Goal: Transaction & Acquisition: Download file/media

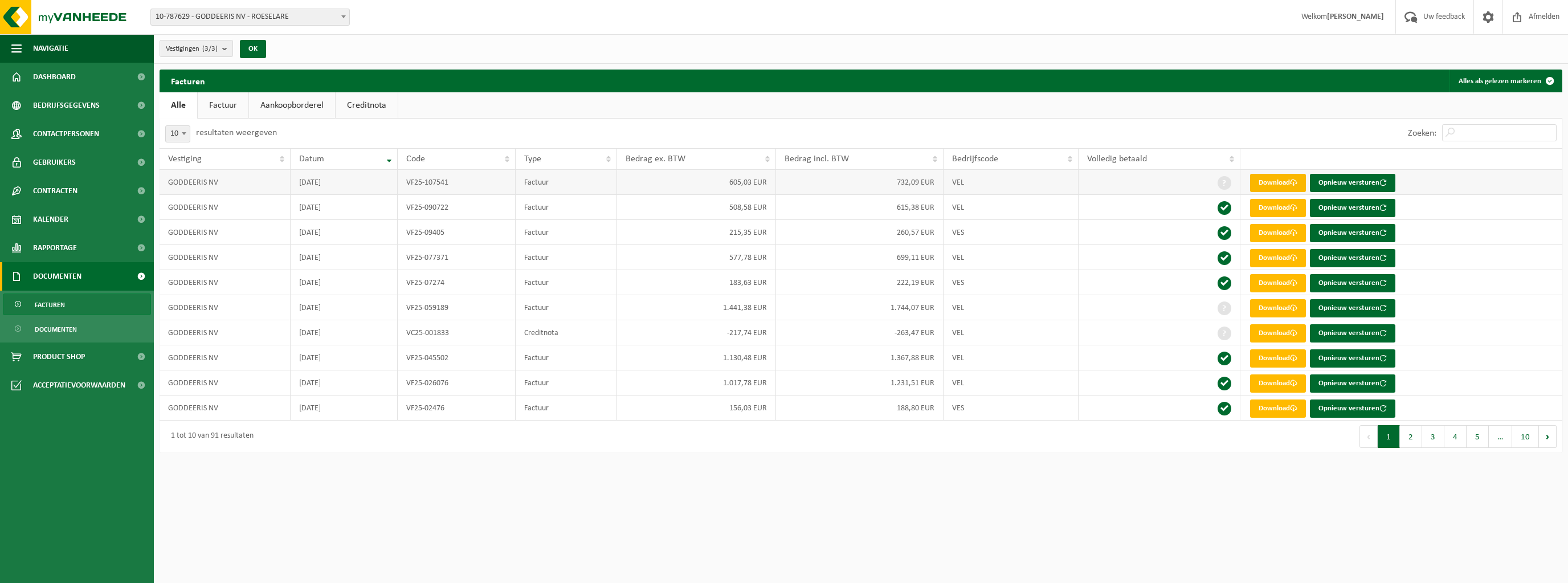
click at [1276, 179] on link "Download" at bounding box center [1278, 183] width 56 height 18
click at [1270, 209] on link "Download" at bounding box center [1278, 208] width 56 height 18
click at [1270, 232] on link "Download" at bounding box center [1278, 233] width 56 height 18
click at [1269, 258] on link "Download" at bounding box center [1278, 258] width 56 height 18
click at [1270, 257] on link "Download" at bounding box center [1278, 258] width 56 height 18
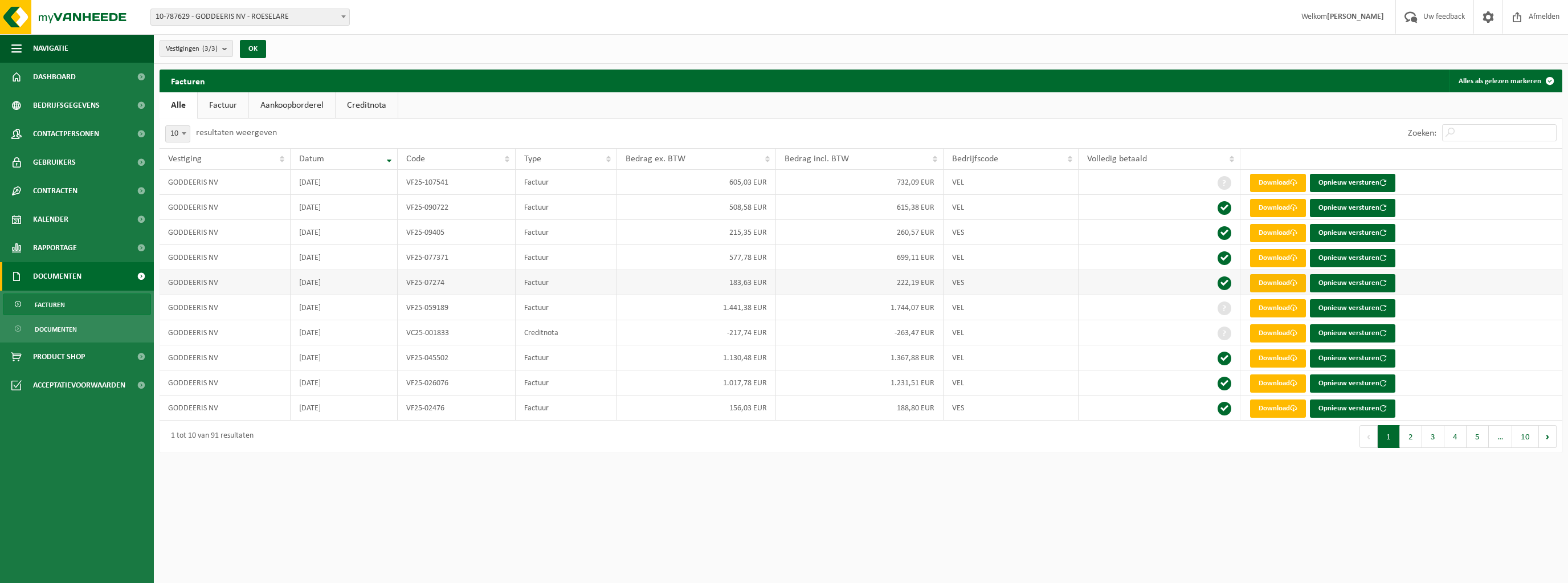
click at [1278, 281] on link "Download" at bounding box center [1278, 283] width 56 height 18
click at [1290, 307] on link "Download" at bounding box center [1278, 308] width 56 height 18
click at [1266, 306] on link "Download" at bounding box center [1278, 308] width 56 height 18
click at [1275, 331] on link "Download" at bounding box center [1278, 333] width 56 height 18
click at [1280, 358] on link "Download" at bounding box center [1278, 358] width 56 height 18
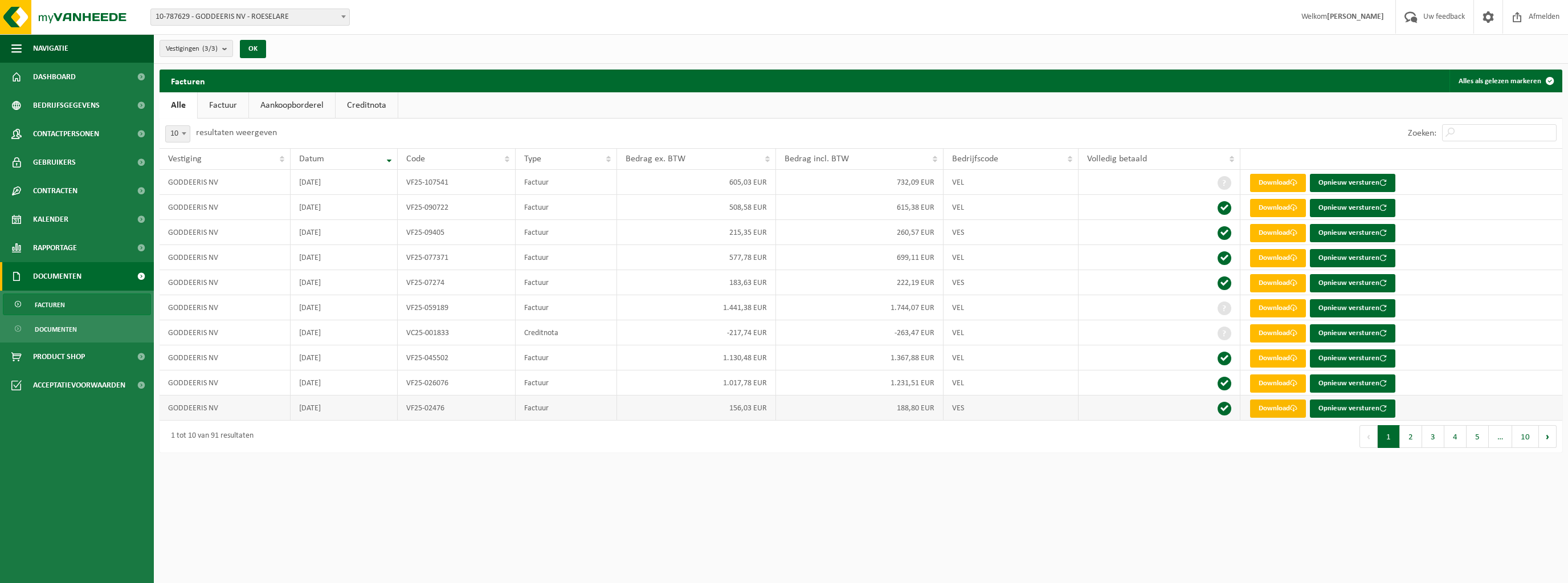
click at [1267, 406] on link "Download" at bounding box center [1278, 408] width 56 height 18
click at [1416, 439] on button "2" at bounding box center [1411, 436] width 23 height 23
click at [1276, 179] on link "Download" at bounding box center [1278, 183] width 56 height 18
click at [1274, 203] on link "Download" at bounding box center [1278, 208] width 56 height 18
click at [1266, 209] on link "Download" at bounding box center [1278, 208] width 56 height 18
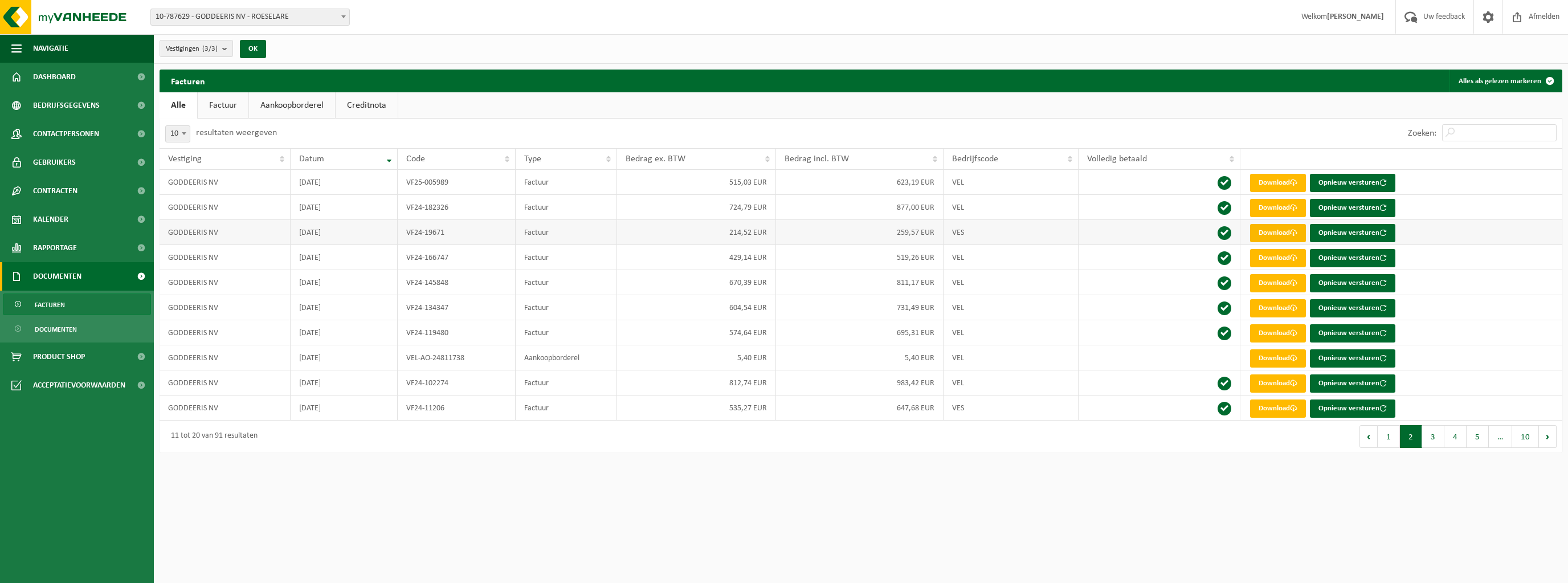
click at [1295, 234] on span at bounding box center [1293, 232] width 7 height 7
click at [1277, 257] on link "Download" at bounding box center [1278, 258] width 56 height 18
click at [1282, 287] on link "Download" at bounding box center [1278, 283] width 56 height 18
click at [439, 310] on td "VF24-134347" at bounding box center [457, 307] width 119 height 25
click at [1285, 305] on link "Download" at bounding box center [1278, 308] width 56 height 18
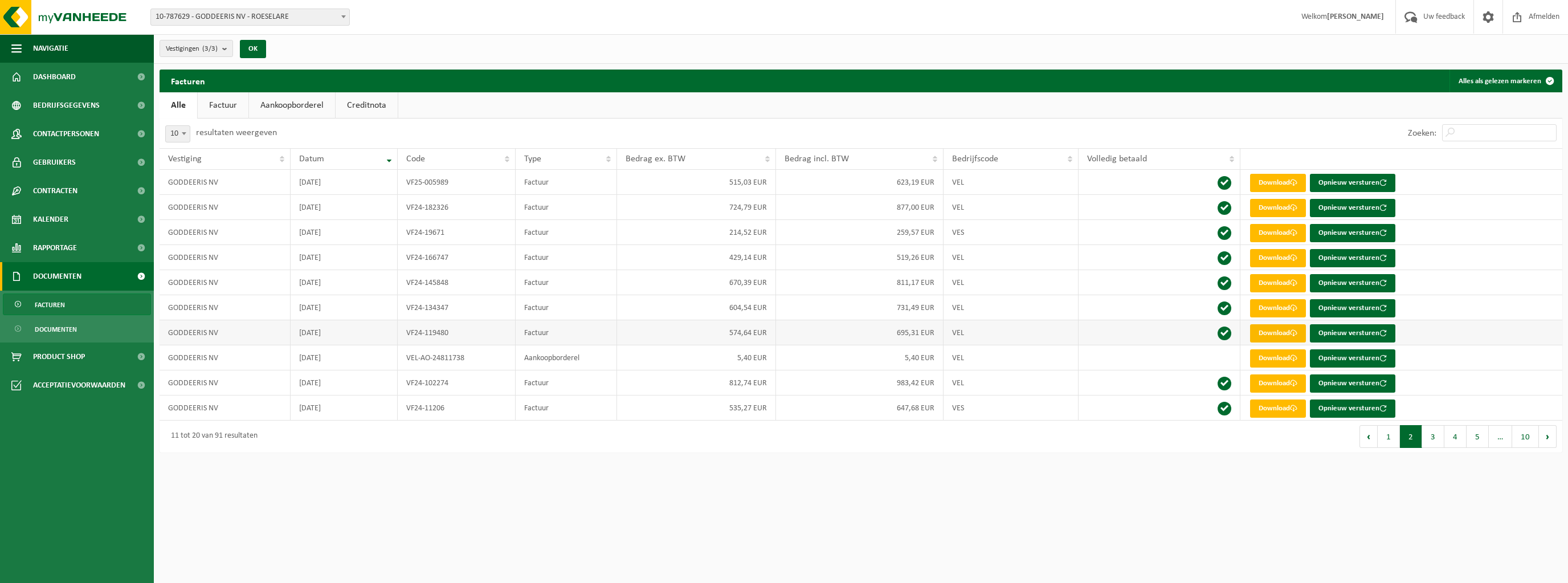
click at [1268, 333] on link "Download" at bounding box center [1278, 333] width 56 height 18
drag, startPoint x: 418, startPoint y: 582, endPoint x: 528, endPoint y: 560, distance: 112.2
click at [528, 560] on html "Vestiging: 10-787629 - GODDEERIS NV - ROESELARE 02-013771 - GODDEERIS GEBROEDER…" at bounding box center [784, 292] width 1568 height 583
click at [488, 556] on html "Vestiging: 10-787629 - GODDEERIS NV - ROESELARE 02-013771 - GODDEERIS GEBROEDER…" at bounding box center [784, 292] width 1568 height 583
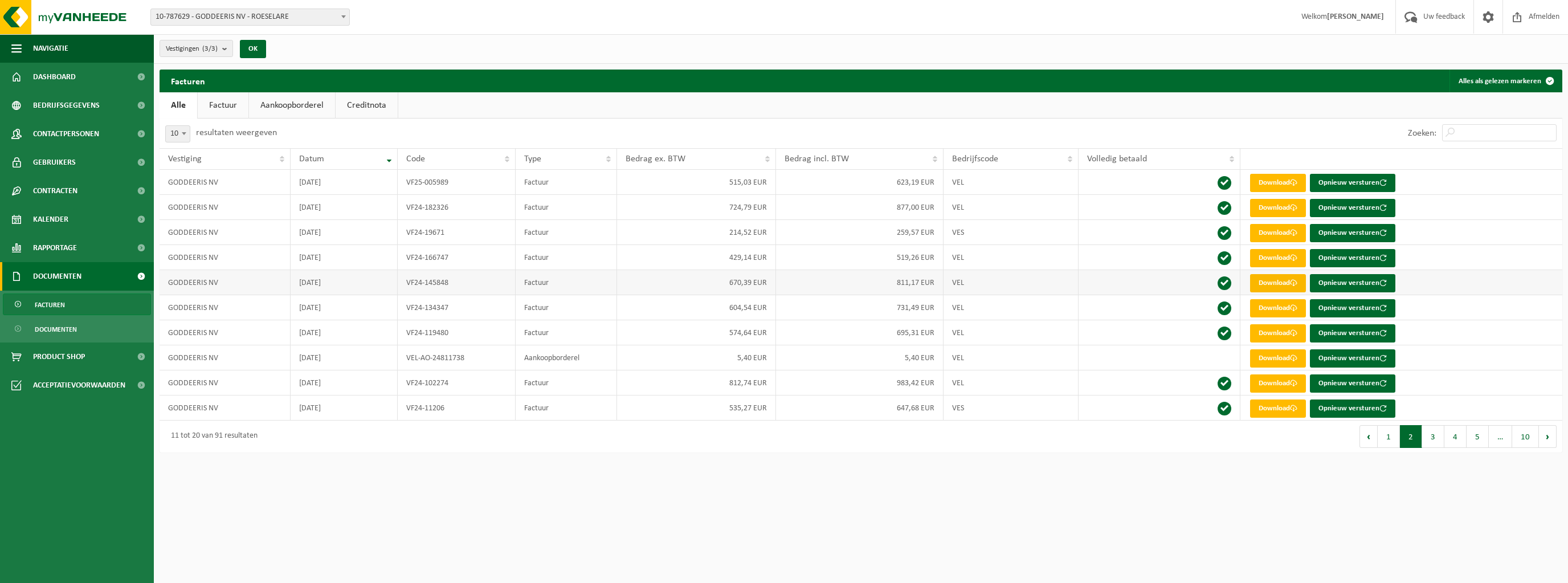
click at [1284, 278] on link "Download" at bounding box center [1278, 283] width 56 height 18
click at [1270, 312] on link "Download" at bounding box center [1278, 308] width 56 height 18
click at [1276, 334] on link "Download" at bounding box center [1278, 333] width 56 height 18
click at [1287, 382] on link "Download" at bounding box center [1278, 383] width 56 height 18
click at [1261, 410] on link "Download" at bounding box center [1278, 408] width 56 height 18
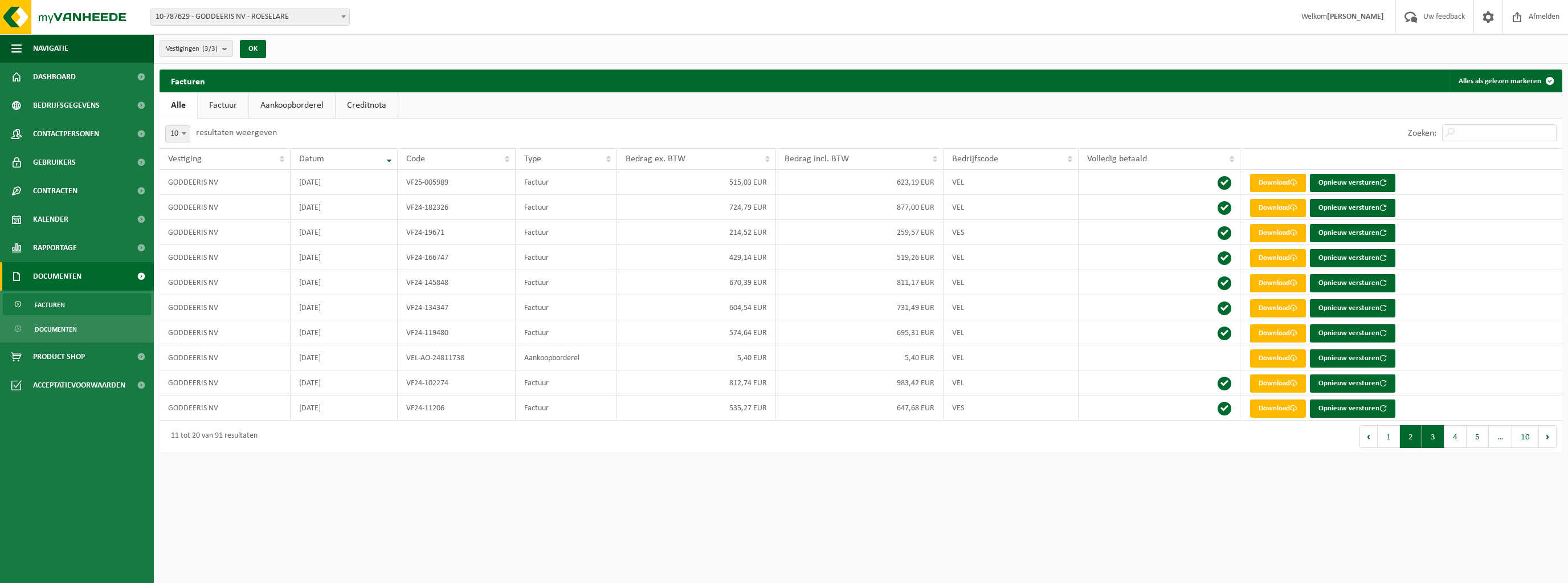
click at [1443, 432] on button "3" at bounding box center [1433, 436] width 23 height 23
click at [1275, 177] on link "Download" at bounding box center [1278, 183] width 56 height 18
click at [1285, 203] on link "Download" at bounding box center [1278, 208] width 56 height 18
click at [446, 227] on td "VF24-056659" at bounding box center [457, 232] width 119 height 25
click at [1271, 228] on link "Download" at bounding box center [1278, 233] width 56 height 18
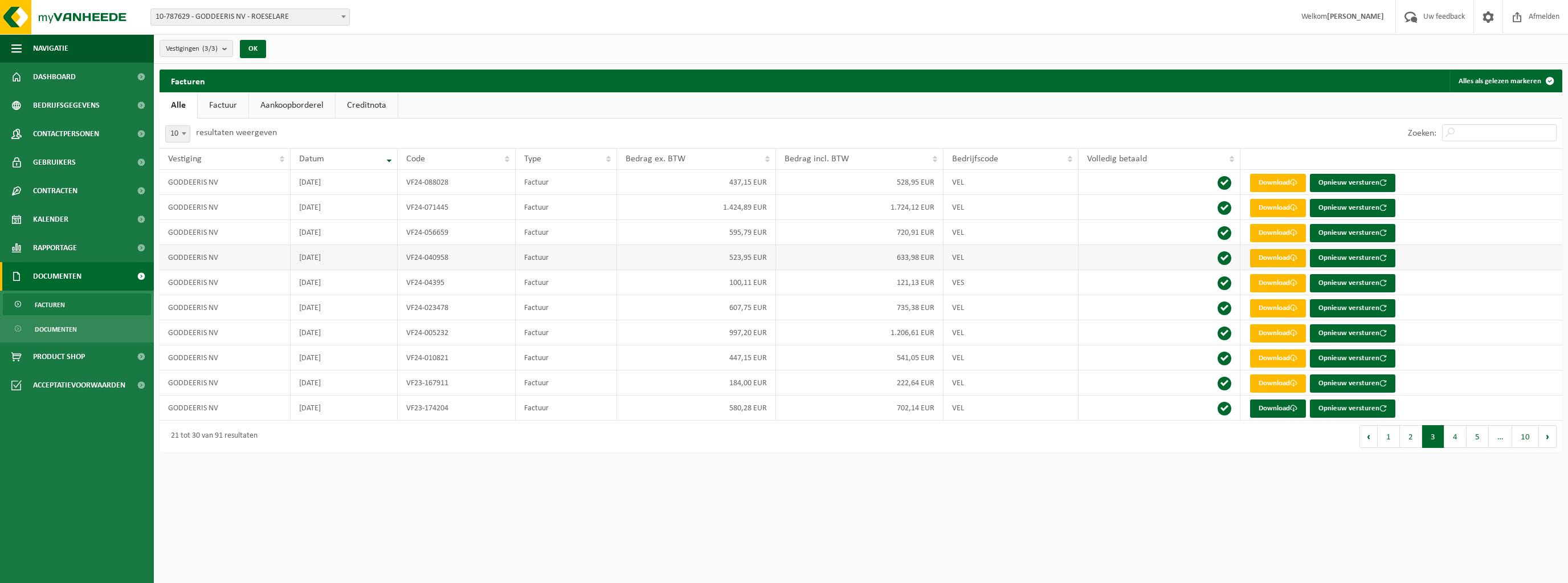
click at [1266, 260] on link "Download" at bounding box center [1278, 258] width 56 height 18
click at [1283, 284] on link "Download" at bounding box center [1278, 283] width 56 height 18
click at [1275, 307] on link "Download" at bounding box center [1278, 308] width 56 height 18
click at [1277, 333] on link "Download" at bounding box center [1278, 333] width 56 height 18
click at [1283, 355] on link "Download" at bounding box center [1278, 358] width 56 height 18
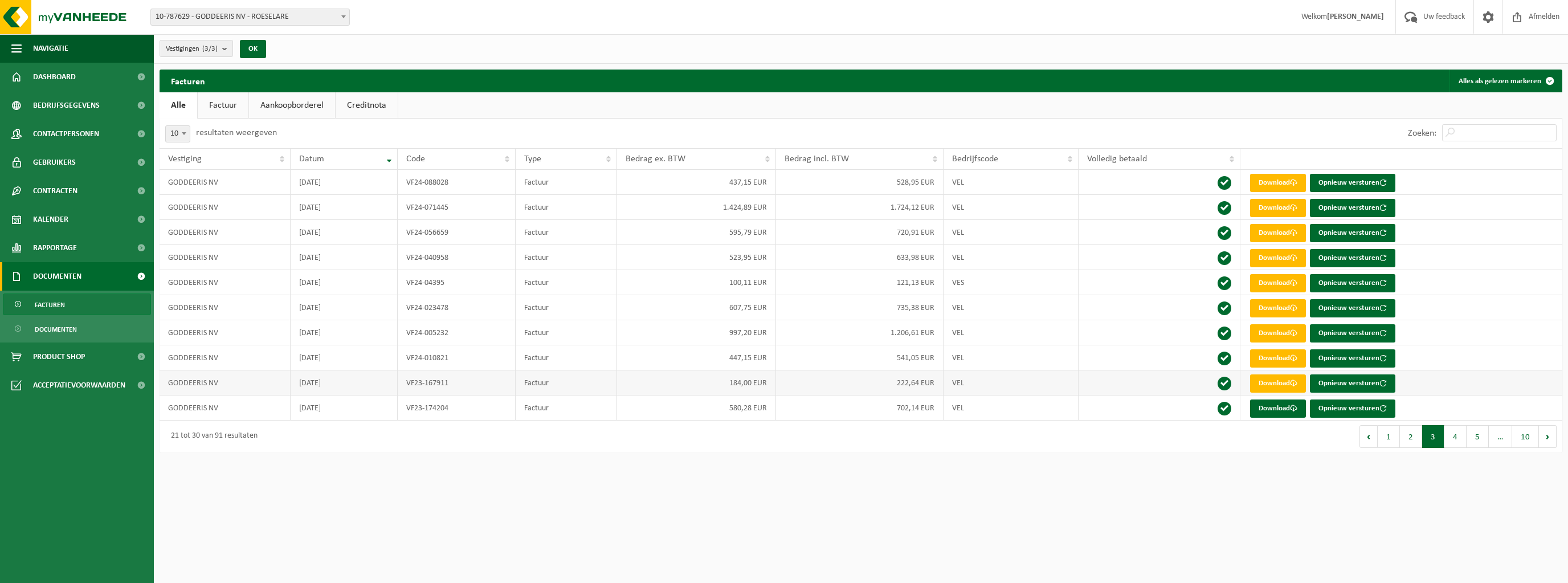
click at [421, 385] on td "VF23-167911" at bounding box center [457, 382] width 119 height 25
click at [1270, 376] on link "Download" at bounding box center [1278, 383] width 56 height 18
click at [1258, 407] on link "Download" at bounding box center [1278, 408] width 56 height 18
click at [1388, 436] on button "1" at bounding box center [1388, 436] width 23 height 23
click at [1267, 282] on link "Download" at bounding box center [1278, 283] width 56 height 18
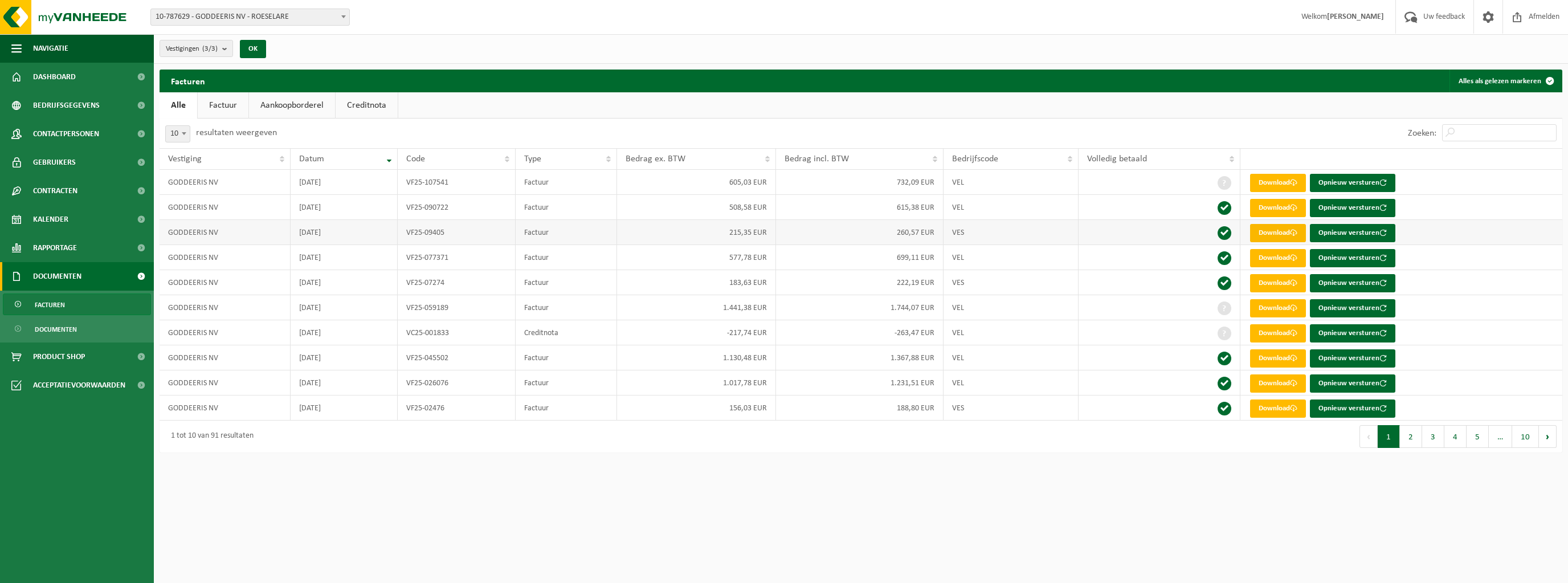
click at [1262, 235] on link "Download" at bounding box center [1278, 233] width 56 height 18
